Goal: Find specific page/section: Find specific page/section

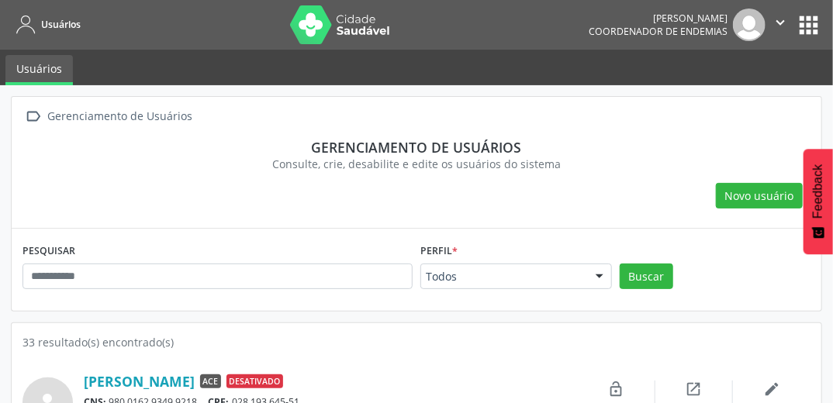
click at [466, 264] on div "Perfil * Todos Todos ACE Laboratorista Supervisor de Endemias Nenhum resultado …" at bounding box center [516, 265] width 192 height 50
click at [615, 153] on div "Gerenciamento de usuários" at bounding box center [416, 147] width 766 height 17
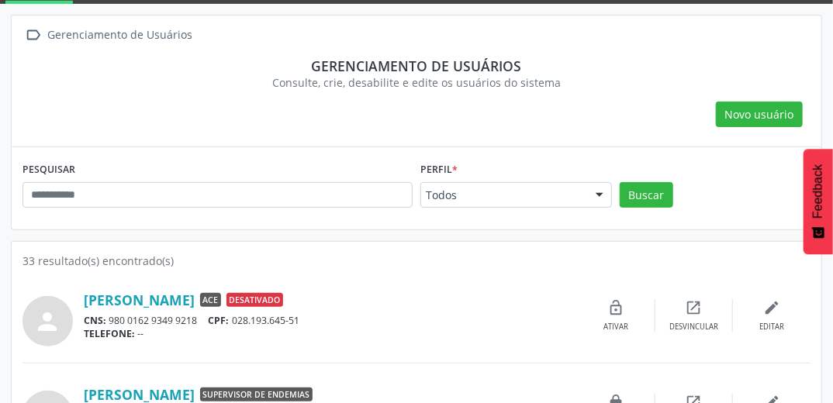
scroll to position [186, 0]
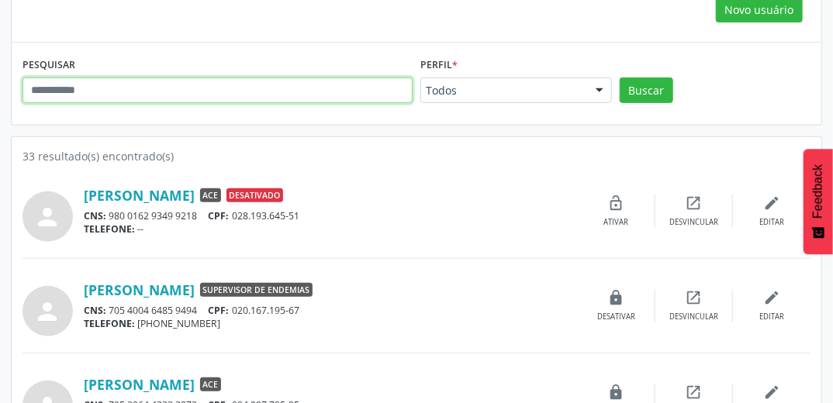
drag, startPoint x: 198, startPoint y: 81, endPoint x: 205, endPoint y: 85, distance: 8.4
click at [205, 85] on input "text" at bounding box center [217, 91] width 390 height 26
click at [619, 78] on button "Buscar" at bounding box center [645, 91] width 53 height 26
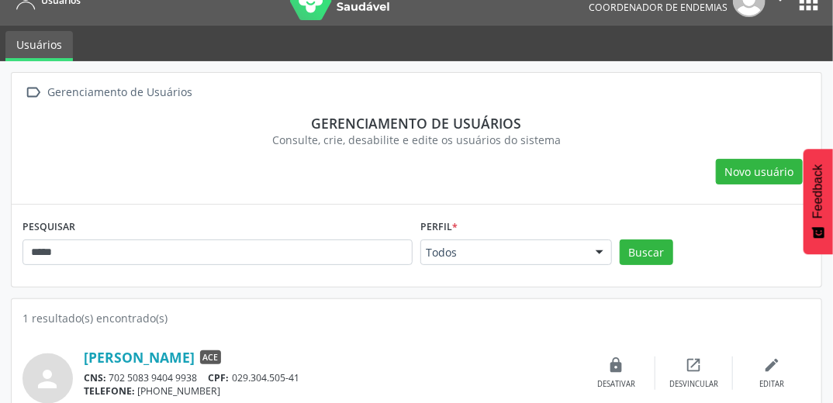
scroll to position [47, 0]
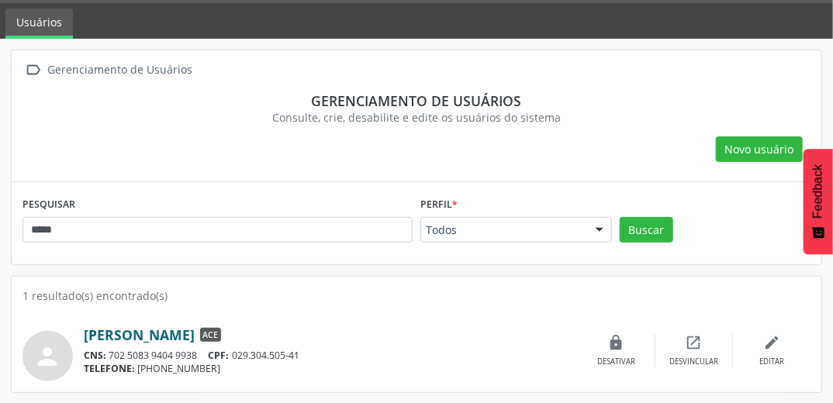
click at [177, 336] on link "[PERSON_NAME]" at bounding box center [139, 334] width 111 height 17
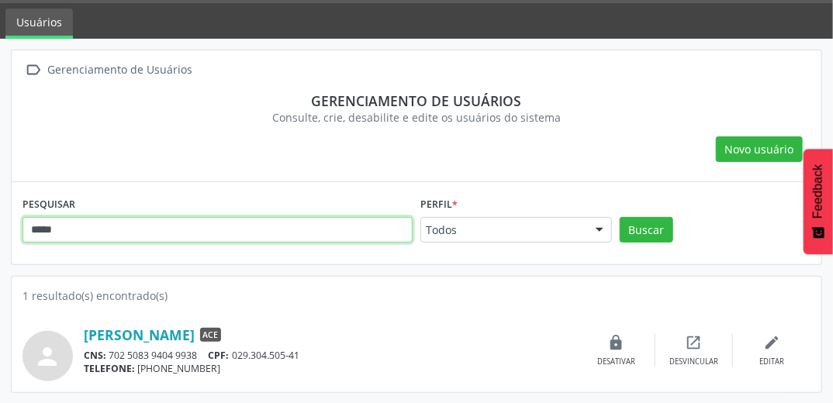
click at [247, 230] on input "*****" at bounding box center [217, 230] width 390 height 26
type input "*"
click at [619, 217] on button "Buscar" at bounding box center [645, 230] width 53 height 26
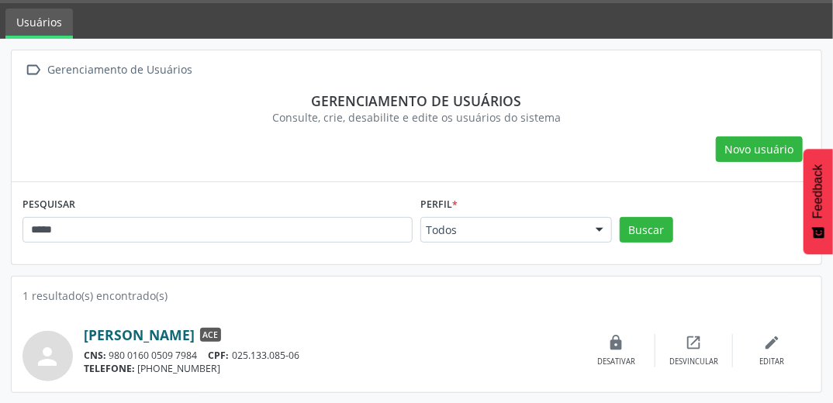
click at [173, 336] on link "[PERSON_NAME]" at bounding box center [139, 334] width 111 height 17
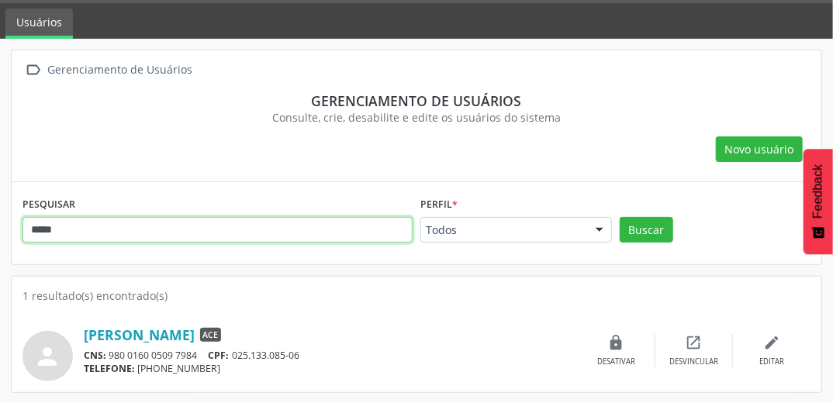
click at [226, 226] on input "*****" at bounding box center [217, 230] width 390 height 26
type input "*"
type input "*****"
click at [619, 217] on button "Buscar" at bounding box center [645, 230] width 53 height 26
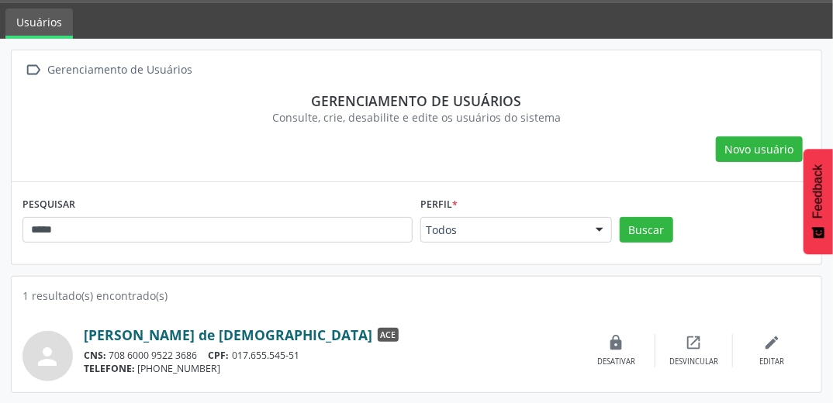
click at [152, 332] on link "[PERSON_NAME] de [DEMOGRAPHIC_DATA]" at bounding box center [228, 334] width 288 height 17
